Goal: Information Seeking & Learning: Learn about a topic

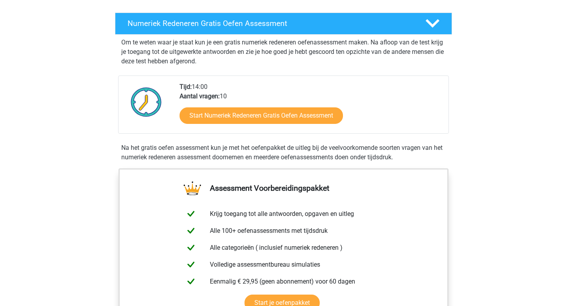
scroll to position [148, 0]
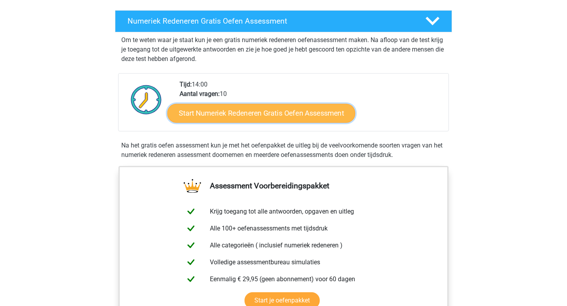
click at [267, 113] on link "Start Numeriek Redeneren Gratis Oefen Assessment" at bounding box center [261, 112] width 188 height 19
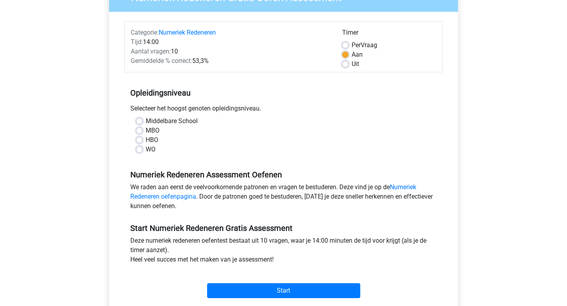
scroll to position [86, 0]
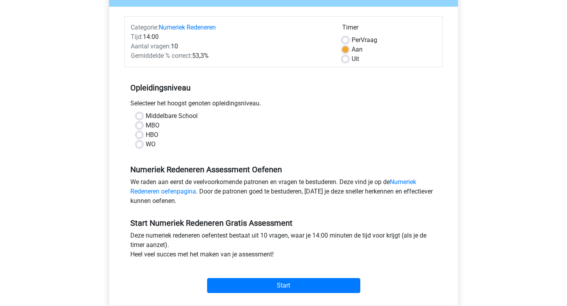
click at [146, 141] on label "WO" at bounding box center [151, 144] width 10 height 9
click at [136, 141] on input "WO" at bounding box center [139, 144] width 6 height 8
radio input "true"
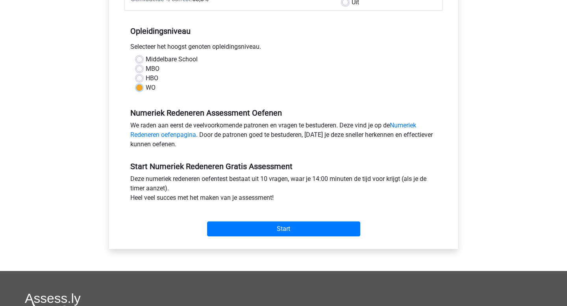
scroll to position [144, 0]
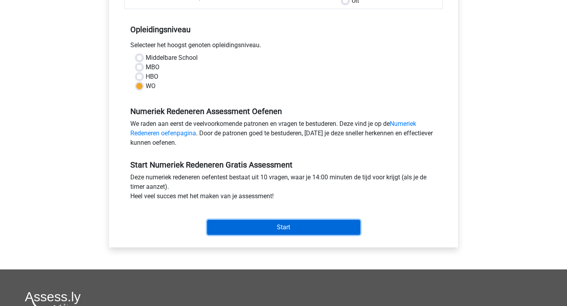
click at [255, 223] on input "Start" at bounding box center [283, 227] width 153 height 15
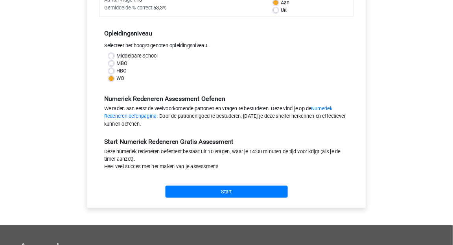
scroll to position [133, 0]
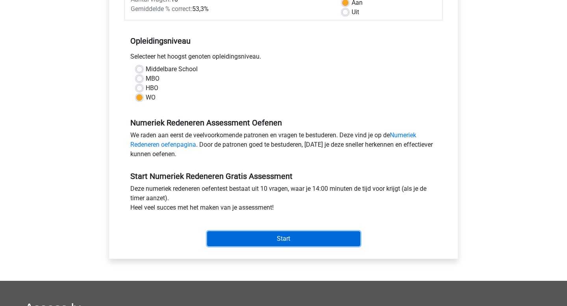
click at [294, 237] on input "Start" at bounding box center [283, 238] width 153 height 15
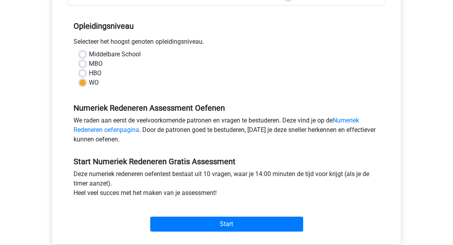
scroll to position [152, 0]
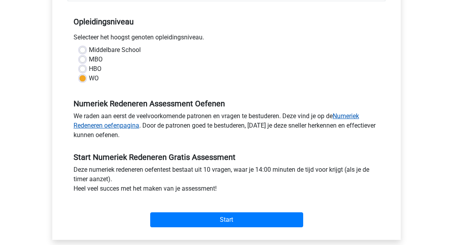
click at [346, 117] on link "Numeriek Redeneren oefenpagina" at bounding box center [217, 120] width 286 height 17
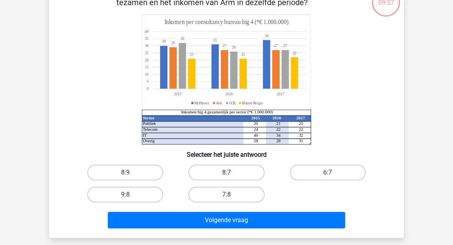
scroll to position [56, 0]
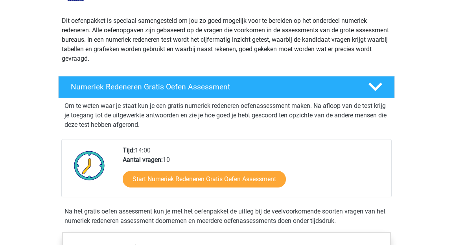
scroll to position [73, 0]
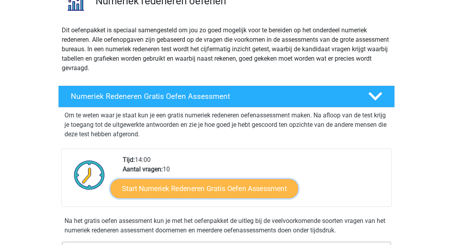
click at [230, 187] on link "Start Numeriek Redeneren Gratis Oefen Assessment" at bounding box center [205, 188] width 188 height 19
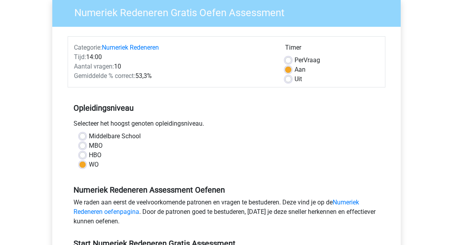
scroll to position [68, 0]
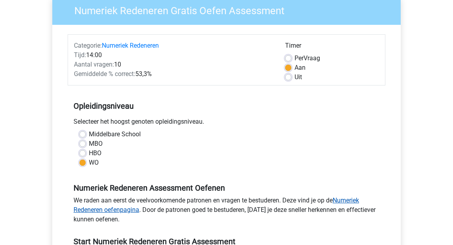
click at [114, 210] on link "Numeriek Redeneren oefenpagina" at bounding box center [217, 204] width 286 height 17
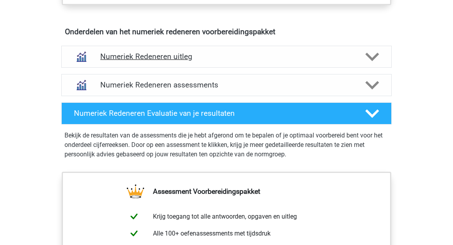
scroll to position [459, 0]
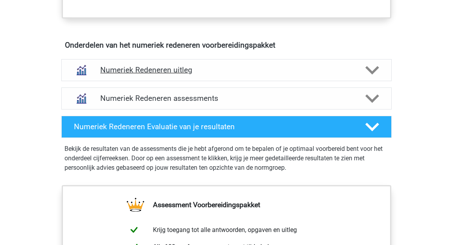
click at [188, 71] on h4 "Numeriek Redeneren uitleg" at bounding box center [226, 69] width 253 height 9
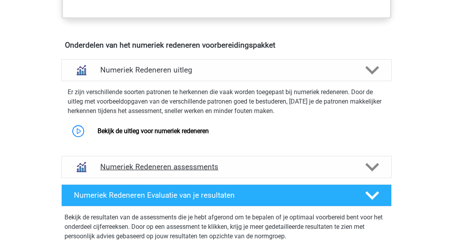
click at [185, 160] on div "Numeriek Redeneren assessments" at bounding box center [226, 167] width 331 height 22
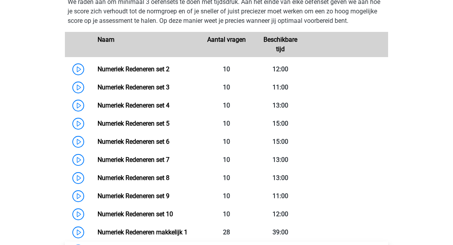
scroll to position [645, 0]
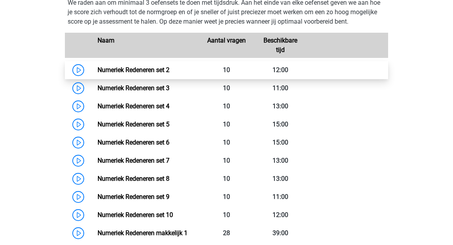
click at [152, 70] on link "Numeriek Redeneren set 2" at bounding box center [134, 69] width 72 height 7
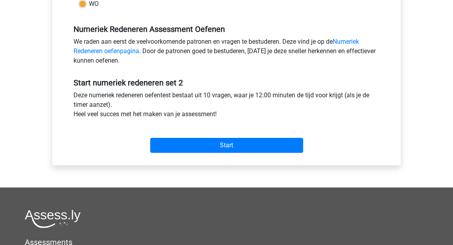
scroll to position [226, 0]
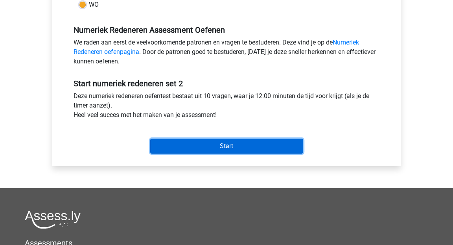
click at [214, 145] on input "Start" at bounding box center [226, 146] width 153 height 15
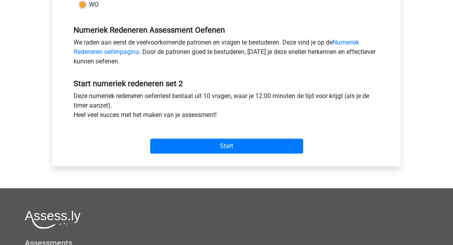
scroll to position [172, 0]
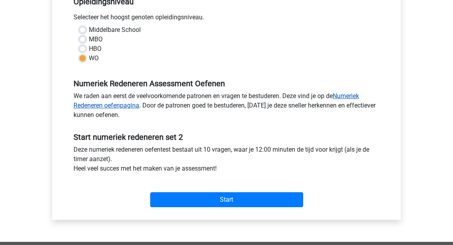
click at [358, 97] on link "Numeriek Redeneren oefenpagina" at bounding box center [217, 100] width 286 height 17
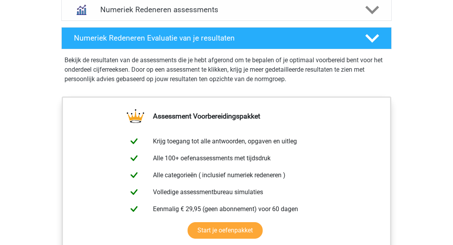
scroll to position [432, 0]
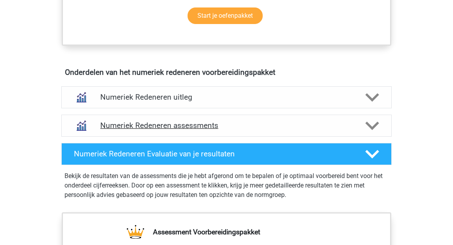
click at [217, 115] on div "Numeriek Redeneren assessments" at bounding box center [226, 126] width 331 height 22
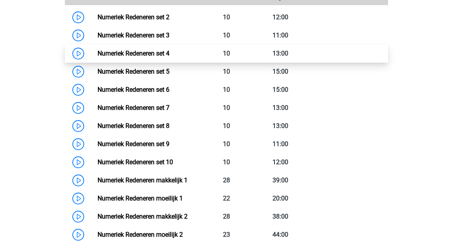
scroll to position [630, 0]
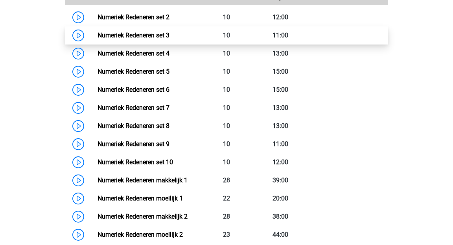
click at [164, 31] on link "Numeriek Redeneren set 3" at bounding box center [134, 34] width 72 height 7
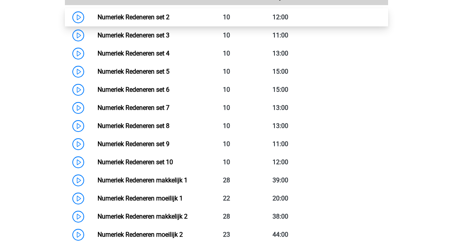
click at [170, 15] on link "Numeriek Redeneren set 2" at bounding box center [134, 16] width 72 height 7
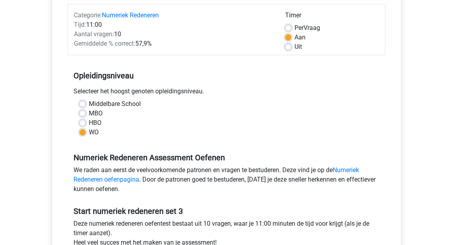
scroll to position [233, 0]
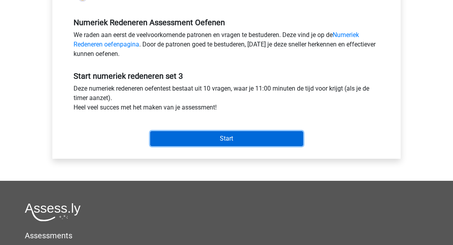
click at [211, 141] on input "Start" at bounding box center [226, 138] width 153 height 15
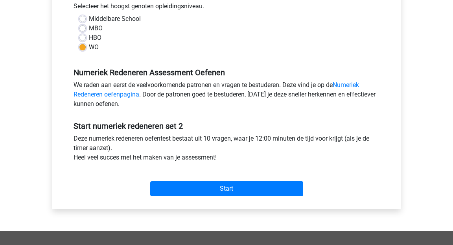
scroll to position [209, 0]
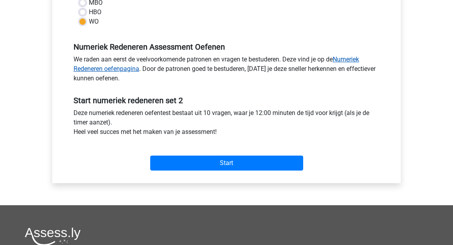
click at [355, 59] on link "Numeriek Redeneren oefenpagina" at bounding box center [217, 63] width 286 height 17
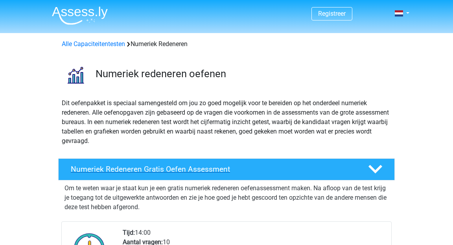
click at [214, 173] on h4 "Numeriek Redeneren Gratis Oefen Assessment" at bounding box center [213, 168] width 285 height 9
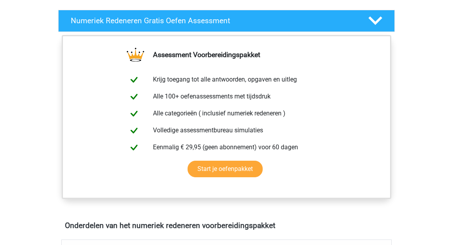
scroll to position [148, 0]
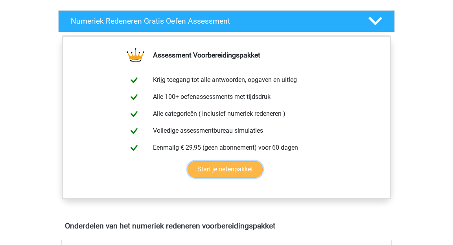
click at [214, 173] on link "Start je oefenpakket" at bounding box center [225, 169] width 75 height 17
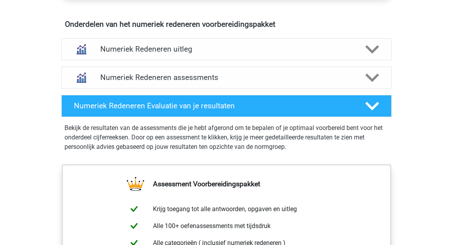
scroll to position [351, 0]
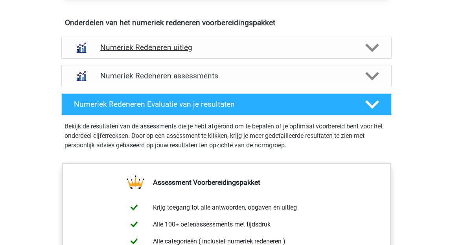
click at [250, 43] on h4 "Numeriek Redeneren uitleg" at bounding box center [226, 47] width 253 height 9
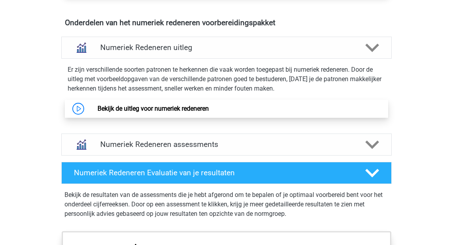
click at [177, 109] on link "Bekijk de uitleg voor numeriek redeneren" at bounding box center [153, 108] width 111 height 7
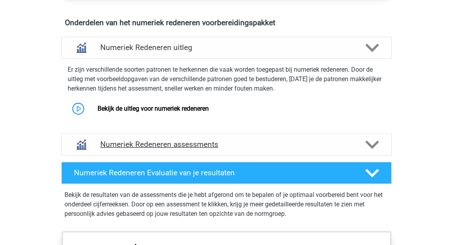
click at [203, 140] on h4 "Numeriek Redeneren assessments" at bounding box center [226, 144] width 253 height 9
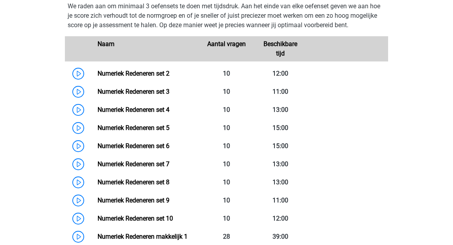
scroll to position [509, 0]
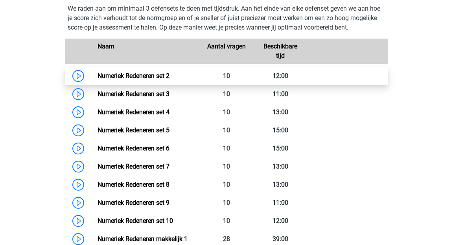
click at [156, 76] on link "Numeriek Redeneren set 2" at bounding box center [134, 75] width 72 height 7
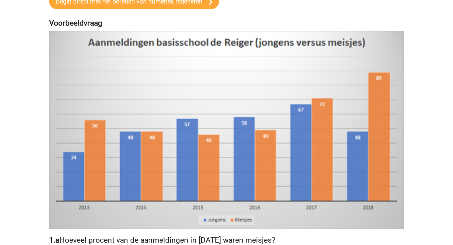
scroll to position [170, 0]
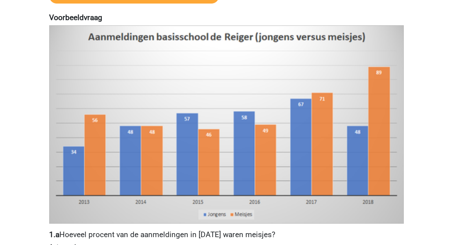
click at [220, 93] on img at bounding box center [226, 124] width 355 height 198
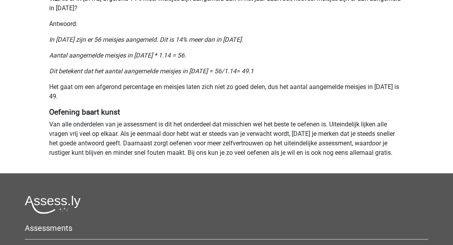
scroll to position [683, 0]
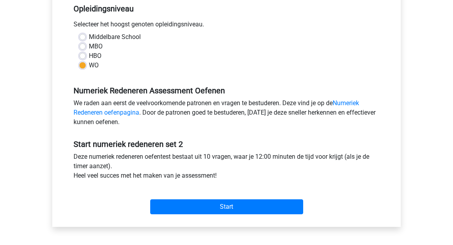
scroll to position [166, 0]
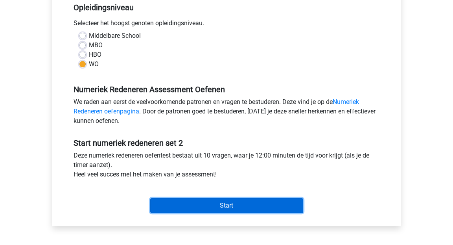
click at [183, 199] on input "Start" at bounding box center [226, 205] width 153 height 15
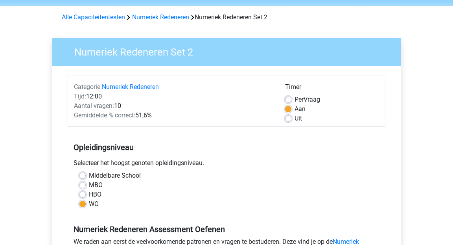
scroll to position [11, 0]
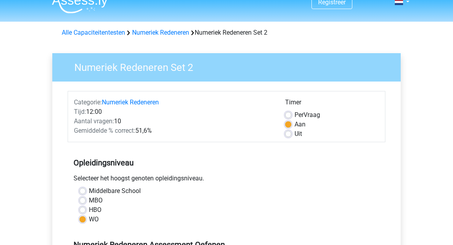
click at [295, 116] on label "Per Vraag" at bounding box center [308, 114] width 26 height 9
click at [290, 116] on input "Per Vraag" at bounding box center [288, 114] width 6 height 8
radio input "true"
click at [292, 131] on div "Uit" at bounding box center [332, 133] width 94 height 9
click at [295, 133] on label "Uit" at bounding box center [298, 133] width 7 height 9
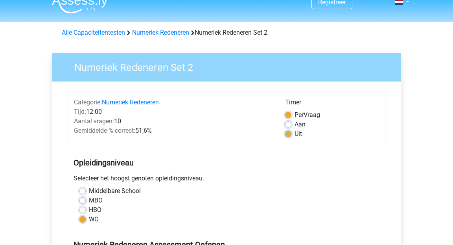
click at [290, 133] on input "Uit" at bounding box center [288, 133] width 6 height 8
radio input "true"
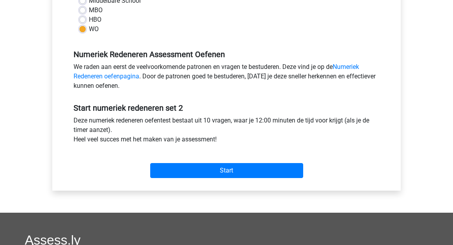
scroll to position [340, 0]
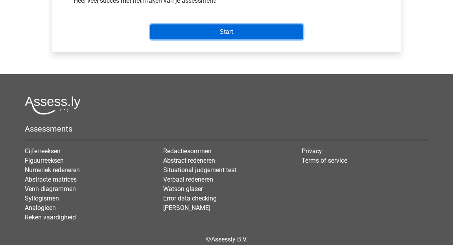
click at [249, 35] on input "Start" at bounding box center [226, 31] width 153 height 15
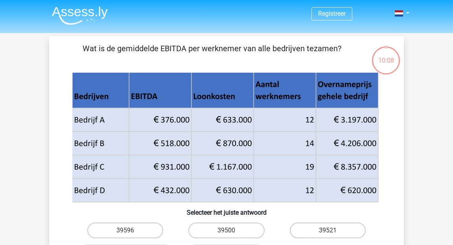
click at [220, 43] on p "Wat is de gemiddelde EBITDA per werknemer van alle bedrijven tezamen?" at bounding box center [212, 54] width 300 height 24
click at [195, 55] on p "Wat is de gemiddelde EBITDA per werknemer van alle bedrijven tezamen?" at bounding box center [212, 54] width 300 height 24
click at [194, 50] on p "Wat is de gemiddelde EBITDA per werknemer van alle bedrijven tezamen?" at bounding box center [212, 54] width 300 height 24
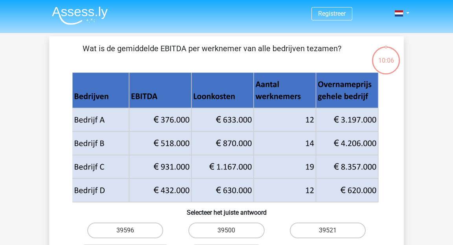
click at [194, 50] on p "Wat is de gemiddelde EBITDA per werknemer van alle bedrijven tezamen?" at bounding box center [212, 54] width 300 height 24
copy div "Wat is de gemiddelde EBITDA per werknemer van alle bedrijven tezamen?"
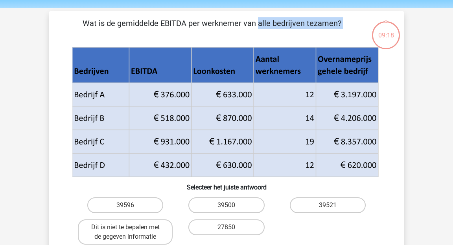
scroll to position [24, 0]
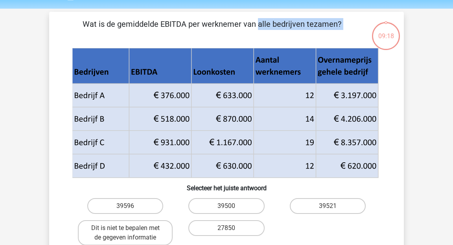
click at [210, 68] on icon at bounding box center [225, 65] width 306 height 35
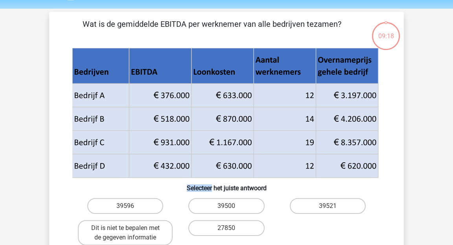
click at [210, 68] on icon at bounding box center [225, 65] width 306 height 35
click at [210, 74] on icon at bounding box center [226, 113] width 302 height 113
drag, startPoint x: 393, startPoint y: 179, endPoint x: 190, endPoint y: 93, distance: 221.1
click at [190, 93] on div "Wat is de gemiddelde EBITDA per werknemer van alle bedrijven tezamen? Selecteer…" at bounding box center [226, 146] width 349 height 256
drag, startPoint x: 78, startPoint y: 70, endPoint x: 347, endPoint y: 165, distance: 285.6
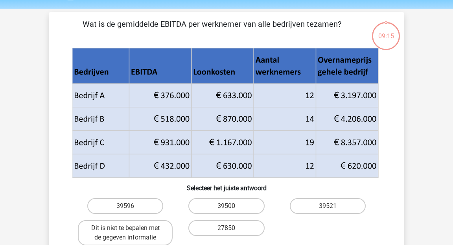
click at [347, 165] on g at bounding box center [226, 113] width 309 height 130
click at [366, 114] on icon at bounding box center [225, 106] width 306 height 47
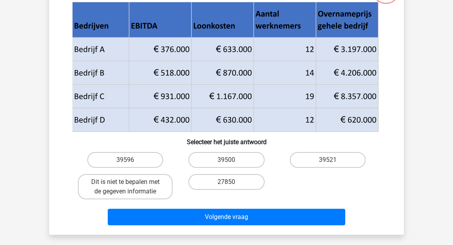
scroll to position [84, 0]
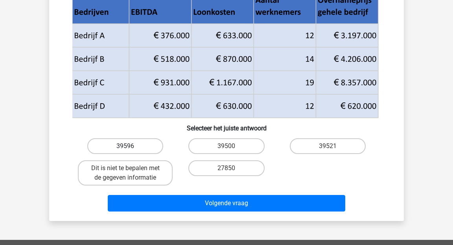
click at [144, 147] on label "39596" at bounding box center [125, 146] width 76 height 16
click at [131, 147] on input "39596" at bounding box center [128, 148] width 5 height 5
radio input "true"
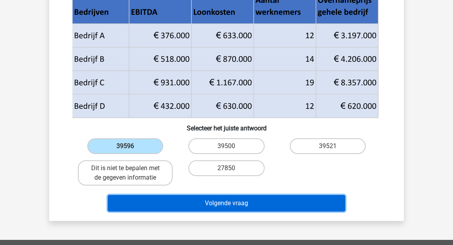
click at [290, 200] on button "Volgende vraag" at bounding box center [227, 203] width 238 height 17
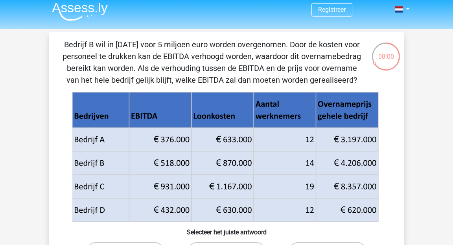
scroll to position [0, 0]
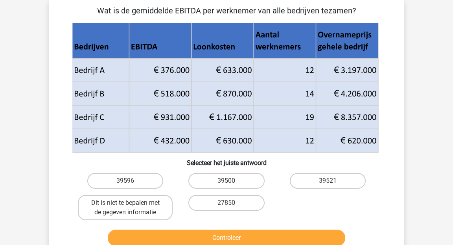
scroll to position [38, 0]
click at [150, 181] on label "39596" at bounding box center [125, 181] width 76 height 16
click at [131, 181] on input "39596" at bounding box center [128, 183] width 5 height 5
radio input "true"
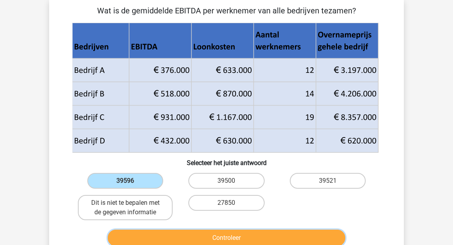
click at [251, 237] on button "Controleer" at bounding box center [227, 237] width 238 height 17
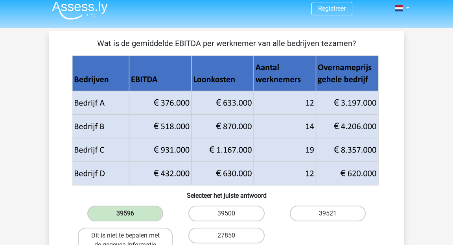
scroll to position [0, 0]
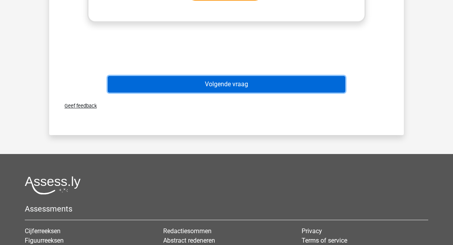
click at [226, 81] on button "Volgende vraag" at bounding box center [227, 84] width 238 height 17
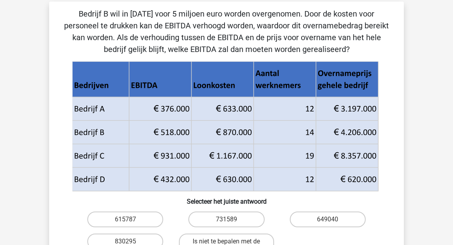
scroll to position [36, 0]
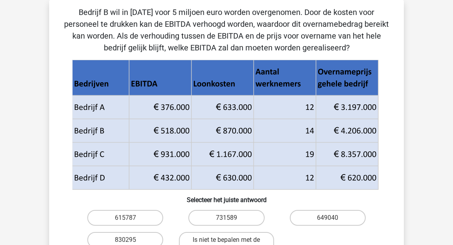
drag, startPoint x: 55, startPoint y: 9, endPoint x: 380, endPoint y: 46, distance: 327.1
click at [380, 46] on div "Bedrijf B wil in [DATE] voor 5 miljoen euro worden overgenomen. Door de kosten …" at bounding box center [226, 146] width 349 height 280
copy p "Bedrijf B wil in [DATE] voor 5 miljoen euro worden overgenomen. Door de kosten …"
click at [231, 18] on p "Bedrijf B wil in [DATE] voor 5 miljoen euro worden overgenomen. Door de kosten …" at bounding box center [227, 29] width 330 height 47
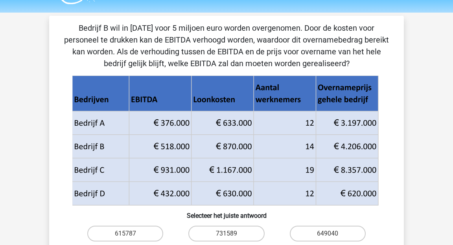
scroll to position [39, 0]
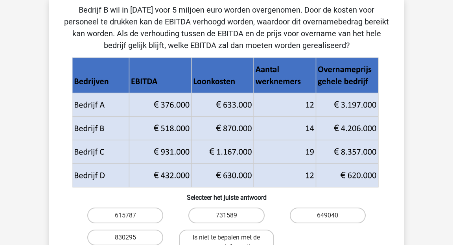
drag, startPoint x: 332, startPoint y: 129, endPoint x: 390, endPoint y: 129, distance: 58.6
click at [390, 129] on div at bounding box center [227, 122] width 330 height 130
drag, startPoint x: 377, startPoint y: 129, endPoint x: 332, endPoint y: 129, distance: 44.5
click at [332, 129] on icon at bounding box center [225, 116] width 306 height 47
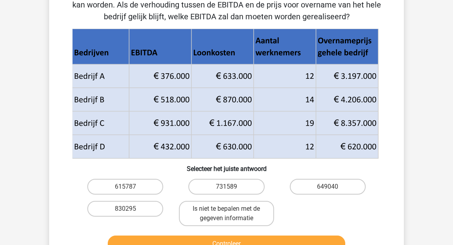
click at [129, 187] on input "615787" at bounding box center [128, 189] width 5 height 5
radio input "true"
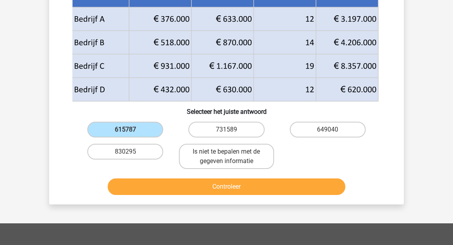
scroll to position [125, 0]
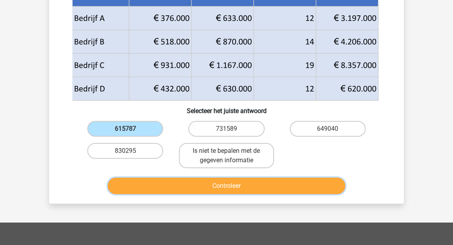
click at [205, 182] on button "Controleer" at bounding box center [227, 185] width 238 height 17
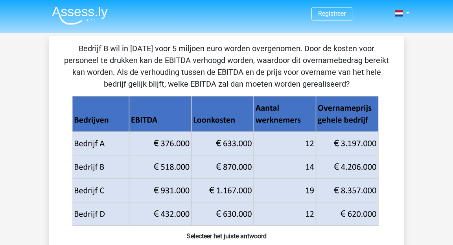
scroll to position [34, 0]
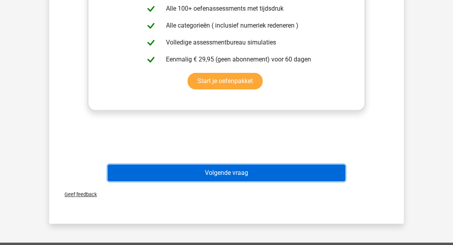
click at [212, 168] on button "Volgende vraag" at bounding box center [227, 172] width 238 height 17
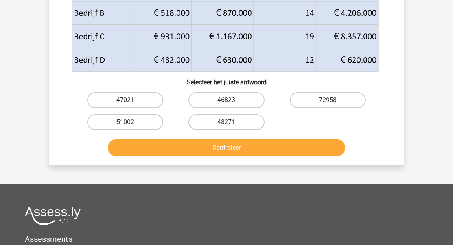
scroll to position [152, 0]
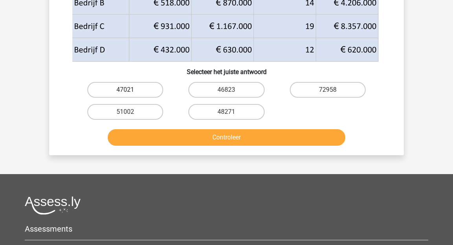
click at [150, 92] on label "47021" at bounding box center [125, 90] width 76 height 16
click at [131, 92] on input "47021" at bounding box center [128, 92] width 5 height 5
radio input "true"
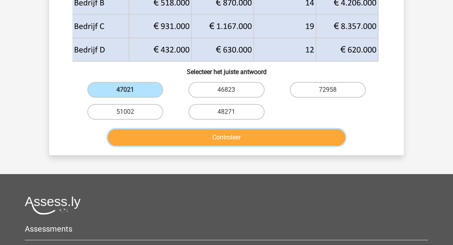
click at [263, 143] on button "Controleer" at bounding box center [227, 137] width 238 height 17
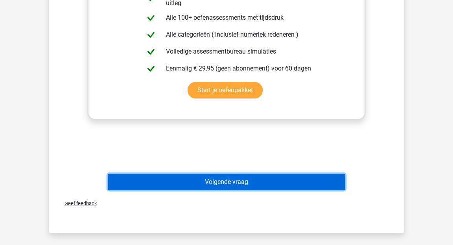
click at [239, 179] on button "Volgende vraag" at bounding box center [227, 182] width 238 height 17
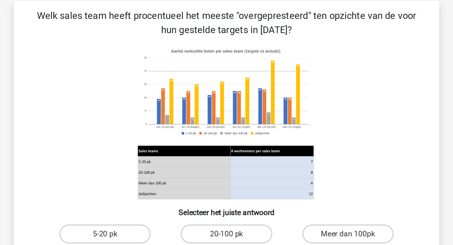
scroll to position [35, 0]
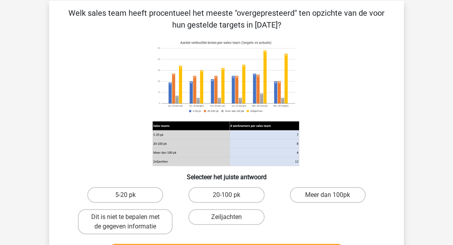
click at [230, 198] on input "20-100 pk" at bounding box center [229, 197] width 5 height 5
radio input "true"
click at [241, 216] on label "Zeiljachten" at bounding box center [226, 217] width 76 height 16
click at [232, 217] on input "Zeiljachten" at bounding box center [229, 219] width 5 height 5
radio input "true"
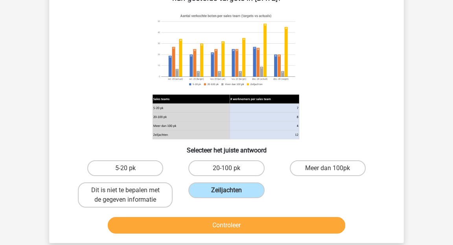
scroll to position [63, 0]
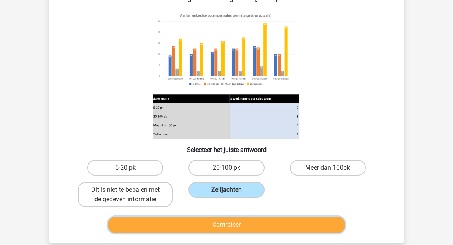
click at [238, 223] on button "Controleer" at bounding box center [227, 224] width 238 height 17
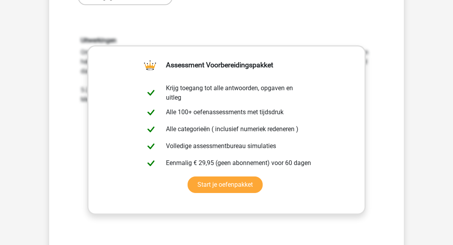
scroll to position [361, 0]
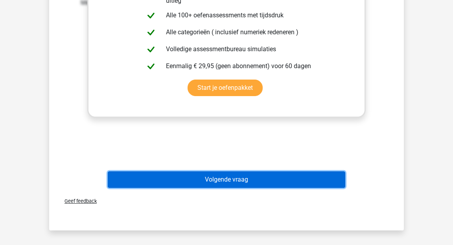
click at [217, 178] on button "Volgende vraag" at bounding box center [227, 179] width 238 height 17
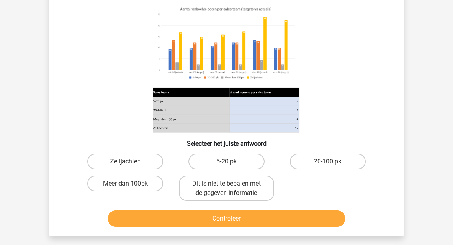
scroll to position [72, 0]
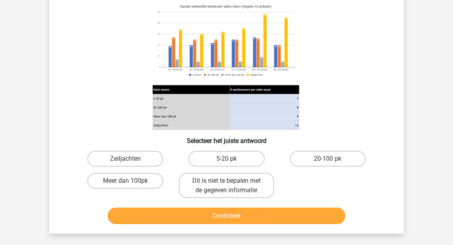
click at [218, 150] on div "5-20 pk" at bounding box center [226, 159] width 101 height 22
click at [218, 159] on label "5-20 pk" at bounding box center [226, 159] width 76 height 16
click at [227, 159] on input "5-20 pk" at bounding box center [229, 161] width 5 height 5
radio input "true"
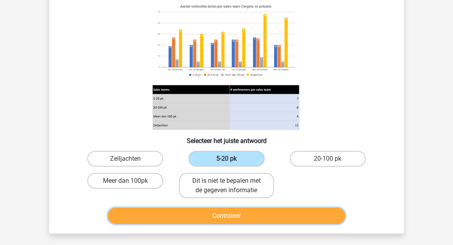
click at [227, 214] on button "Controleer" at bounding box center [227, 215] width 238 height 17
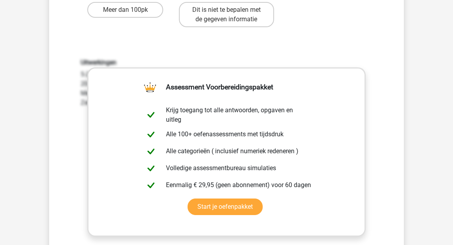
scroll to position [312, 0]
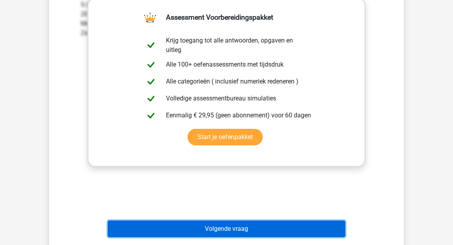
click at [223, 232] on button "Volgende vraag" at bounding box center [227, 228] width 238 height 17
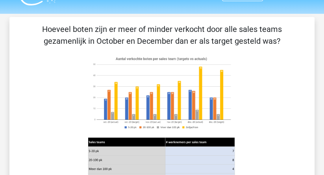
scroll to position [20, 0]
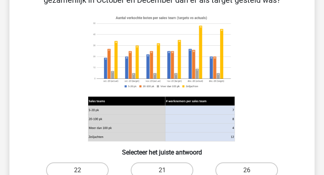
click at [78, 170] on input "22" at bounding box center [80, 172] width 5 height 5
radio input "true"
click at [306, 77] on div "Hoeveel boten zijn er meer of minder verkocht door alle sales teams gezamenlijk…" at bounding box center [162, 105] width 299 height 247
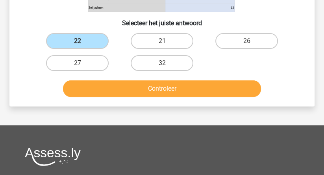
scroll to position [189, 0]
click at [93, 64] on label "27" at bounding box center [77, 63] width 63 height 16
click at [83, 64] on input "27" at bounding box center [80, 65] width 5 height 5
radio input "true"
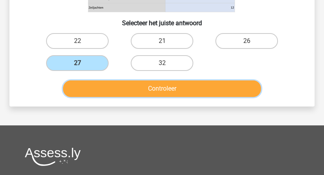
click at [134, 92] on button "Controleer" at bounding box center [162, 88] width 198 height 17
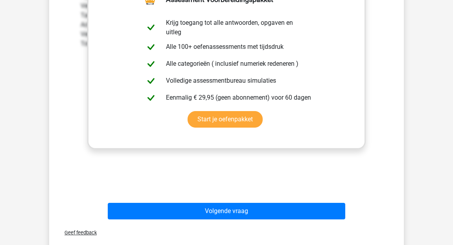
scroll to position [324, 0]
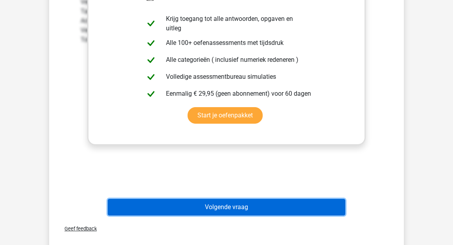
click at [207, 203] on button "Volgende vraag" at bounding box center [227, 207] width 238 height 17
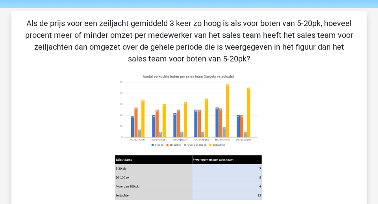
scroll to position [22, 0]
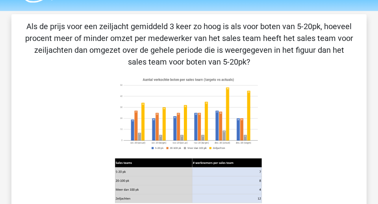
drag, startPoint x: 244, startPoint y: 58, endPoint x: 19, endPoint y: 26, distance: 227.4
click at [19, 26] on div "Als de prijs voor een zeiljacht gemiddeld 3 keer zo hoog is als voor boten van …" at bounding box center [189, 155] width 349 height 270
copy p "Als de prijs voor een zeiljacht gemiddeld 3 keer zo hoog is als voor boten van …"
click at [177, 71] on div "Als de prijs voor een zeiljacht gemiddeld 3 keer zo hoog is als voor boten van …" at bounding box center [189, 155] width 349 height 270
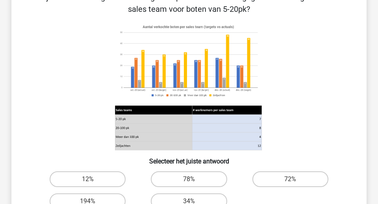
click at [159, 150] on icon at bounding box center [153, 145] width 77 height 9
click at [168, 121] on icon at bounding box center [153, 119] width 77 height 9
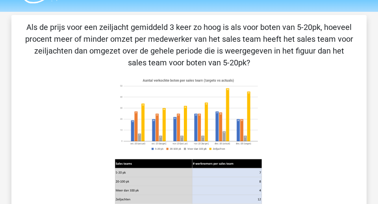
scroll to position [0, 0]
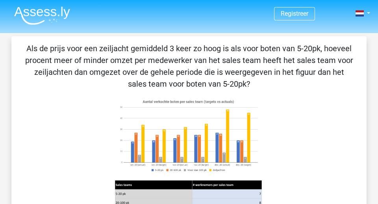
click at [46, 17] on img at bounding box center [42, 15] width 56 height 18
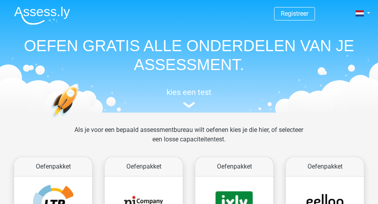
click at [181, 107] on div "kies een test" at bounding box center [189, 96] width 362 height 26
click at [185, 106] on img at bounding box center [189, 105] width 12 height 6
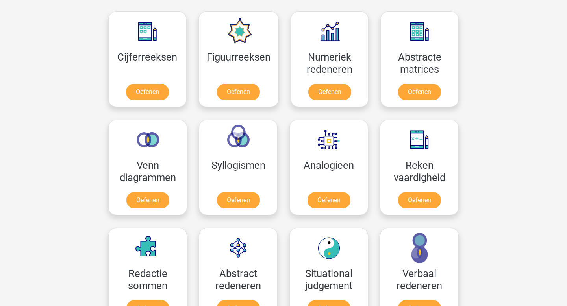
scroll to position [336, 0]
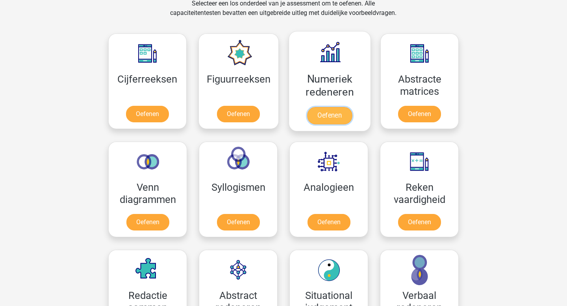
click at [338, 115] on link "Oefenen" at bounding box center [329, 115] width 45 height 17
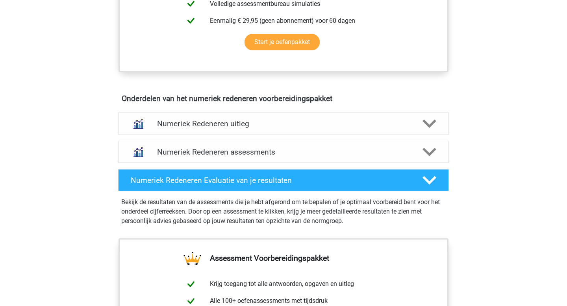
scroll to position [429, 0]
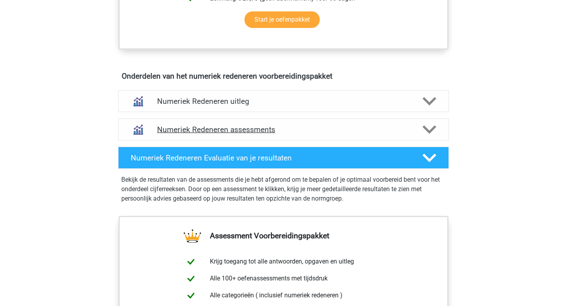
click at [361, 140] on div "Numeriek Redeneren assessments" at bounding box center [283, 129] width 331 height 22
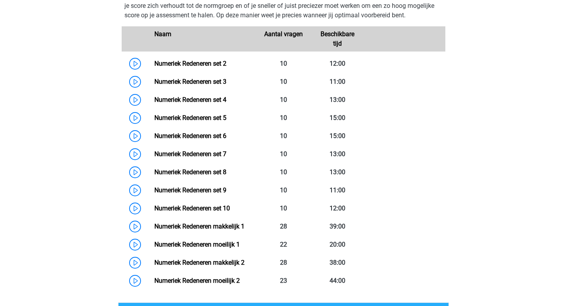
scroll to position [586, 0]
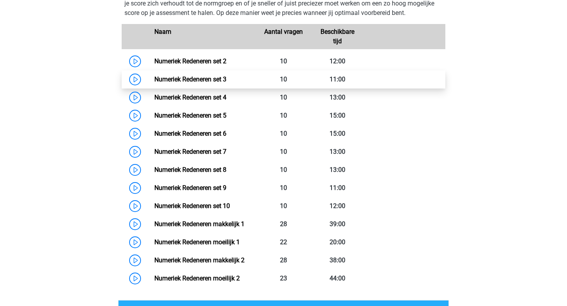
click at [226, 79] on link "Numeriek Redeneren set 3" at bounding box center [190, 79] width 72 height 7
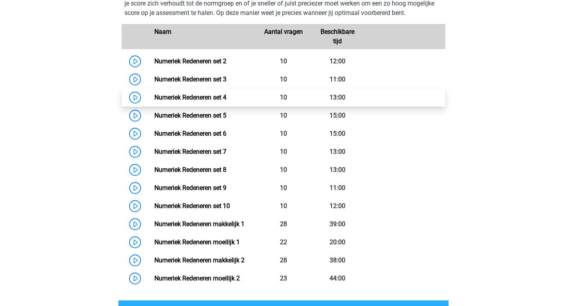
click at [216, 94] on link "Numeriek Redeneren set 4" at bounding box center [190, 97] width 72 height 7
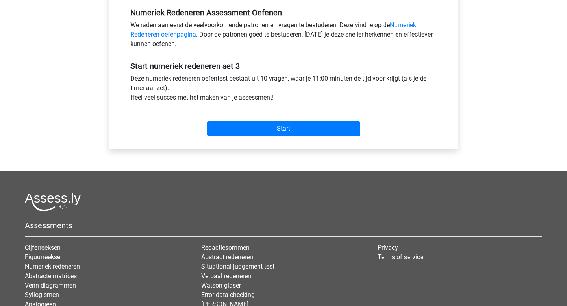
scroll to position [249, 0]
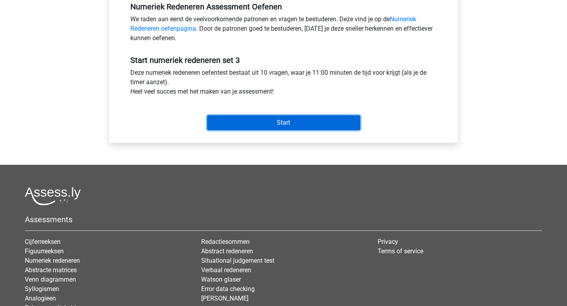
click at [252, 126] on input "Start" at bounding box center [283, 122] width 153 height 15
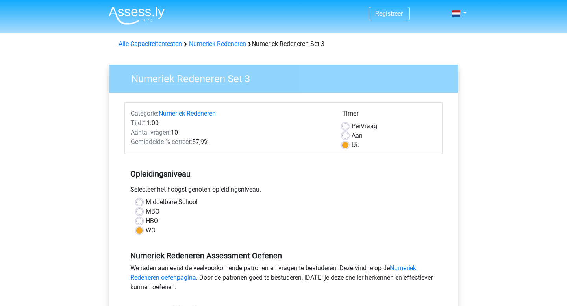
scroll to position [118, 0]
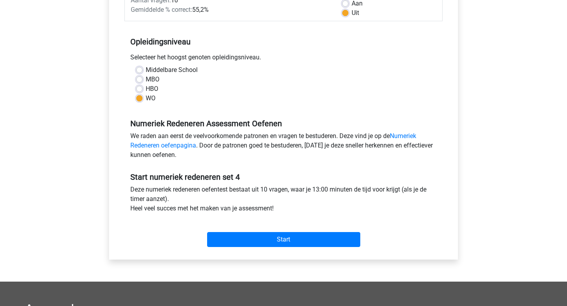
scroll to position [146, 0]
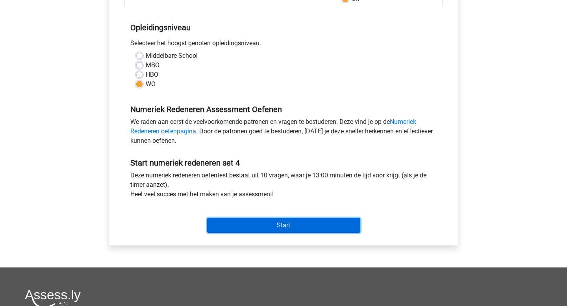
click at [257, 223] on input "Start" at bounding box center [283, 225] width 153 height 15
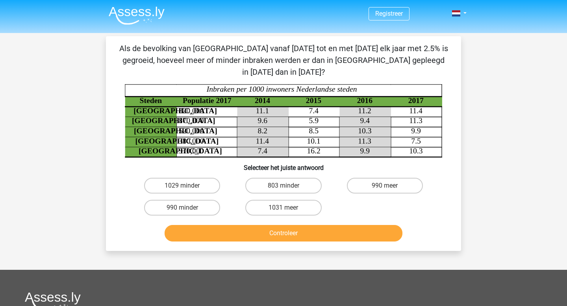
click at [313, 137] on tspan "10.1" at bounding box center [313, 141] width 13 height 8
click at [350, 47] on p "Als de bevolking van Den haag vanaf 2015 tot en met 2017 elk jaar met 2.5% is g…" at bounding box center [283, 59] width 330 height 35
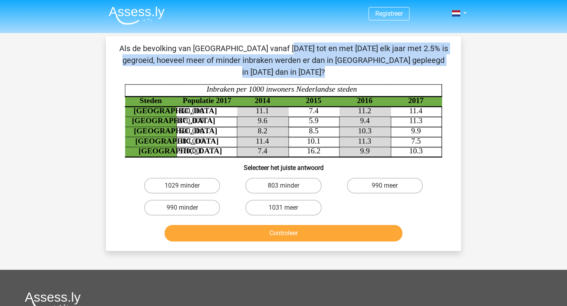
click at [350, 47] on p "Als de bevolking van Den haag vanaf 2015 tot en met 2017 elk jaar met 2.5% is g…" at bounding box center [283, 59] width 330 height 35
copy div "Als de bevolking van Den haag vanaf 2015 tot en met 2017 elk jaar met 2.5% is g…"
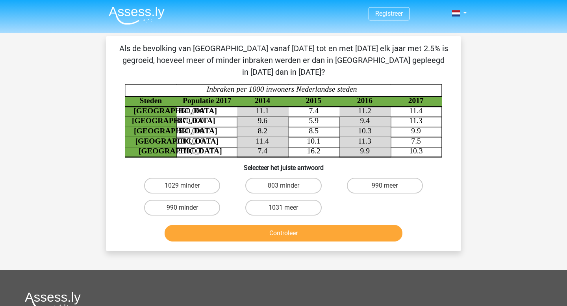
click at [178, 107] on icon "Steden Populatie 2017 2014 2015 2016 2017 Rotterdam 820,000 11.1 7.4 11.2 11.4 …" at bounding box center [283, 120] width 317 height 73
click at [374, 68] on div "Als de bevolking van Den haag vanaf 2015 tot en met 2017 elk jaar met 2.5% is g…" at bounding box center [283, 143] width 349 height 202
click at [267, 178] on label "803 minder" at bounding box center [283, 186] width 76 height 16
click at [283, 186] on input "803 minder" at bounding box center [285, 188] width 5 height 5
radio input "true"
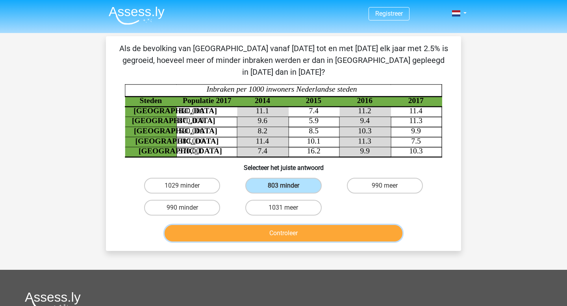
click at [268, 225] on button "Controleer" at bounding box center [283, 233] width 238 height 17
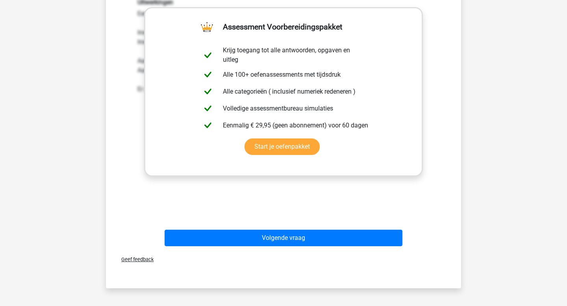
scroll to position [252, 0]
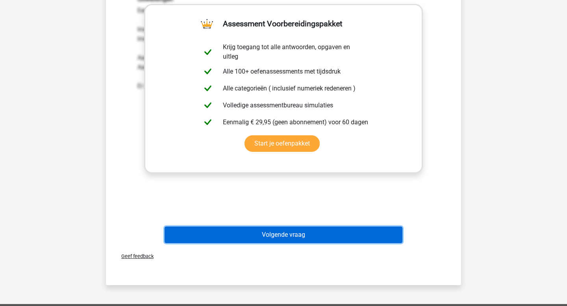
click at [272, 227] on button "Volgende vraag" at bounding box center [283, 235] width 238 height 17
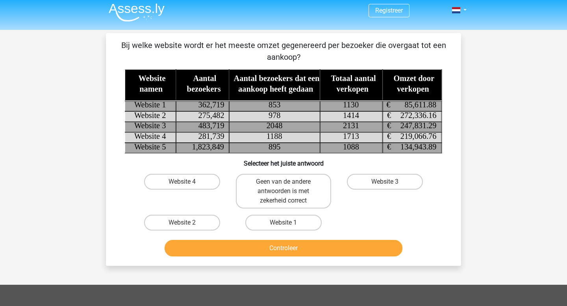
scroll to position [0, 0]
